Goal: Information Seeking & Learning: Learn about a topic

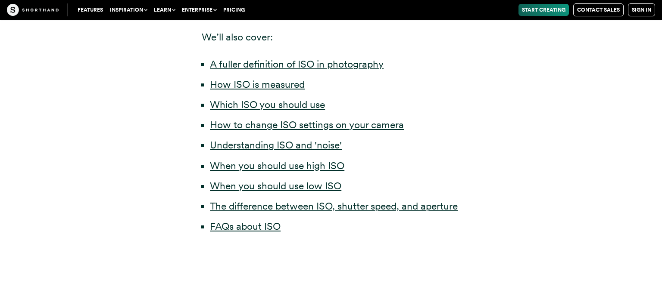
scroll to position [486, 0]
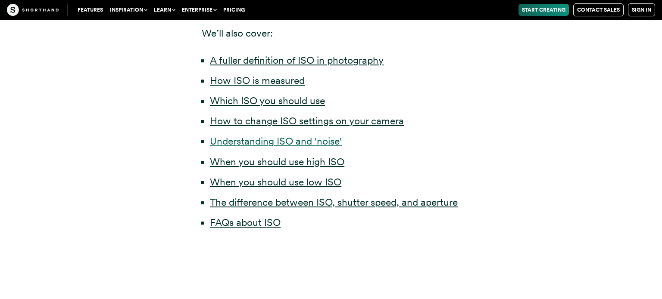
click at [306, 139] on link "Understanding ISO and 'noise'" at bounding box center [276, 141] width 132 height 12
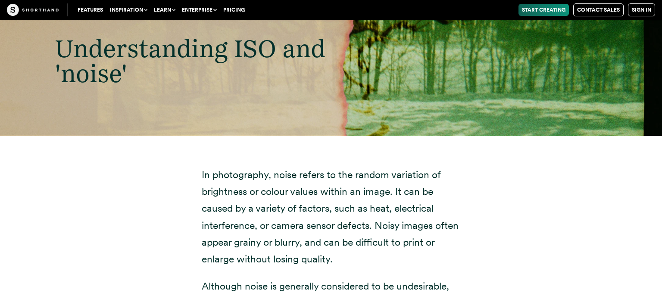
scroll to position [3265, 0]
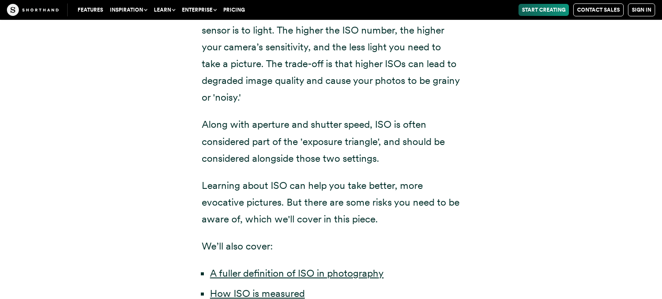
click at [306, 139] on p "Along with aperture and shutter speed, ISO is often considered part of the 'exp…" at bounding box center [331, 141] width 258 height 50
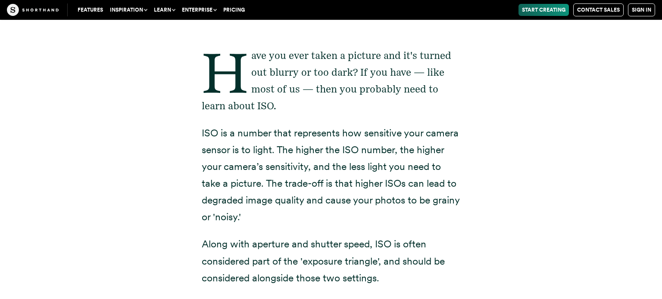
scroll to position [519, 0]
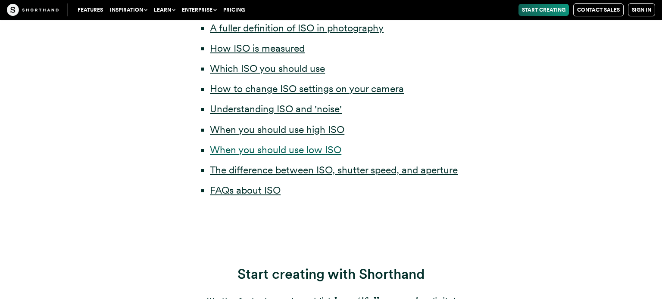
click at [314, 146] on link "When you should use low ISO" at bounding box center [275, 150] width 131 height 12
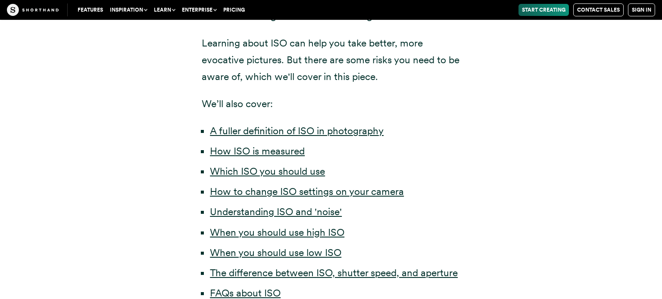
scroll to position [437, 0]
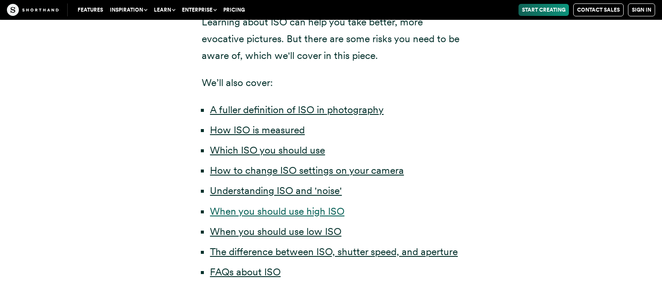
click at [280, 207] on link "When you should use high ISO" at bounding box center [277, 211] width 134 height 12
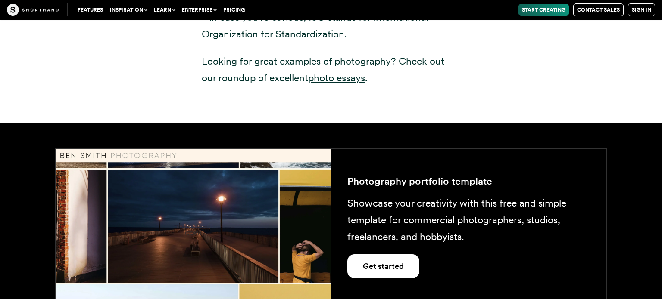
scroll to position [1430, 0]
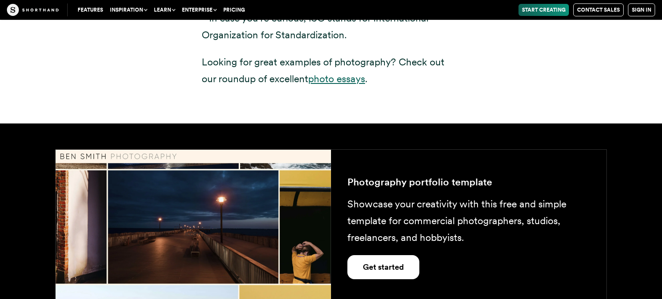
click at [346, 77] on link "photo essays" at bounding box center [336, 79] width 57 height 12
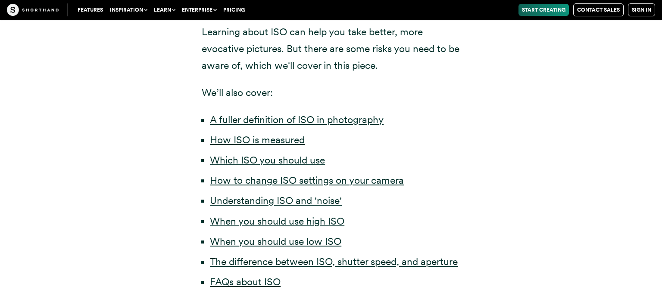
scroll to position [431, 0]
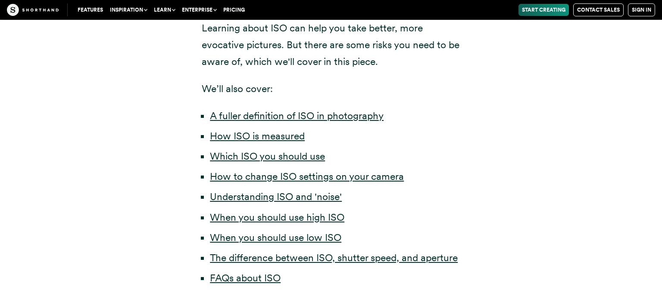
click at [210, 235] on li "When you should use low ISO" at bounding box center [335, 238] width 250 height 17
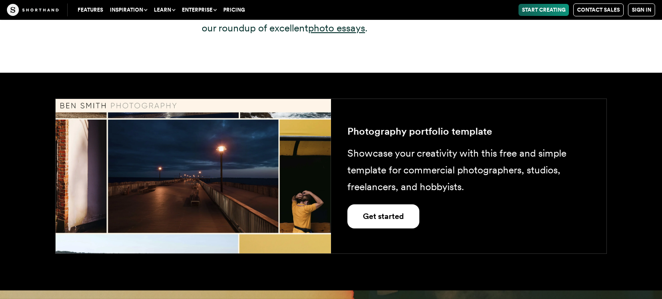
scroll to position [1480, 0]
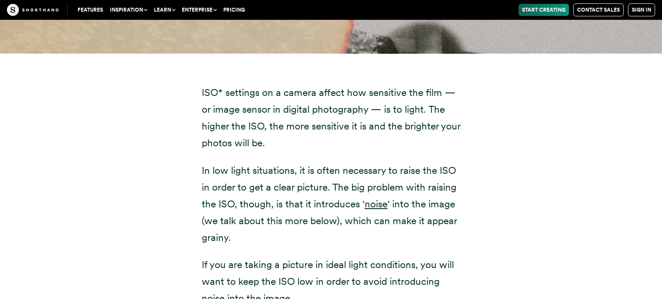
click at [298, 270] on p "If you are taking a picture in ideal light conditions, you will want to keep th…" at bounding box center [331, 282] width 258 height 50
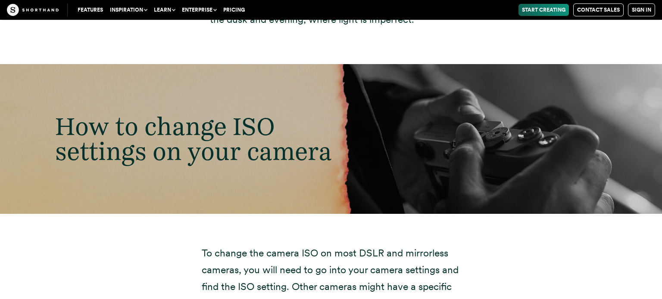
scroll to position [2732, 0]
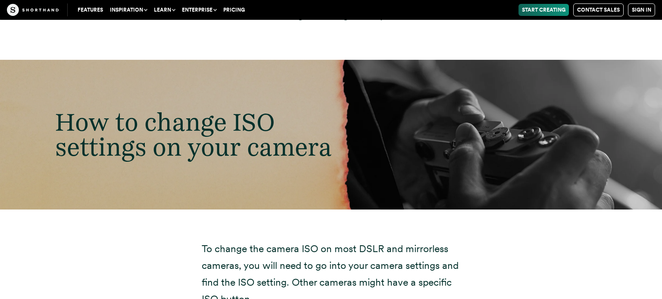
click at [415, 86] on div "How to change ISO settings on your camera" at bounding box center [331, 135] width 662 height 150
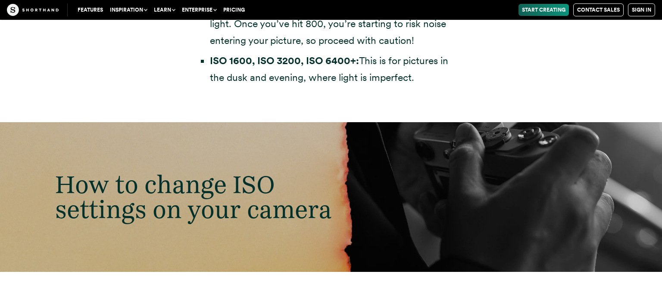
scroll to position [2671, 0]
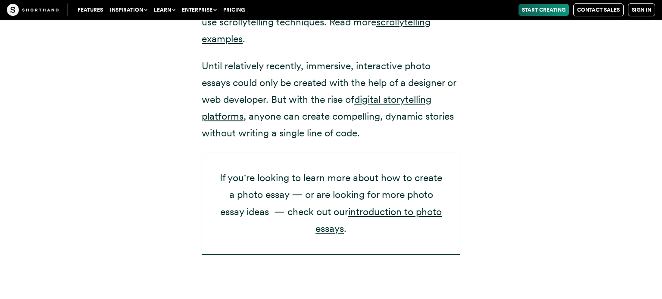
scroll to position [1394, 0]
